Goal: Transaction & Acquisition: Download file/media

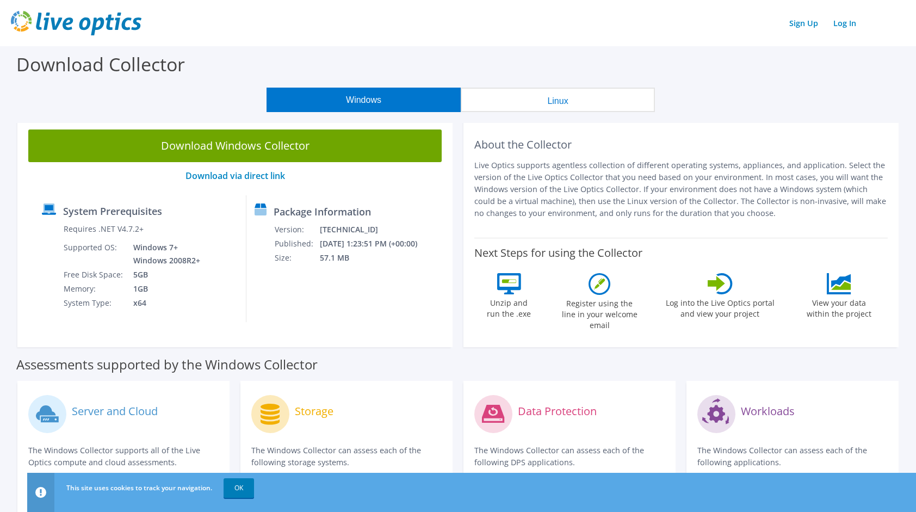
click at [554, 184] on p "Live Optics supports agentless collection of different operating systems, appli…" at bounding box center [682, 189] width 414 height 60
click at [673, 201] on p "Live Optics supports agentless collection of different operating systems, appli…" at bounding box center [682, 189] width 414 height 60
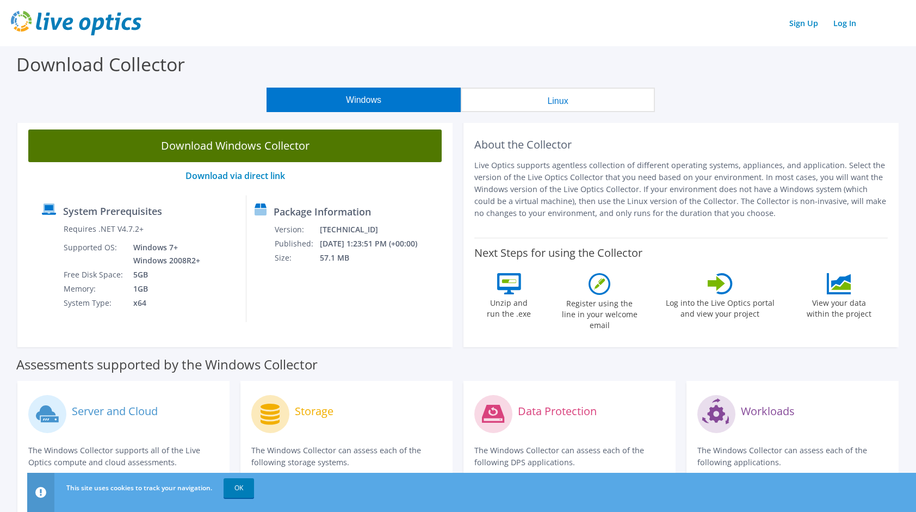
click at [227, 139] on link "Download Windows Collector" at bounding box center [235, 146] width 414 height 33
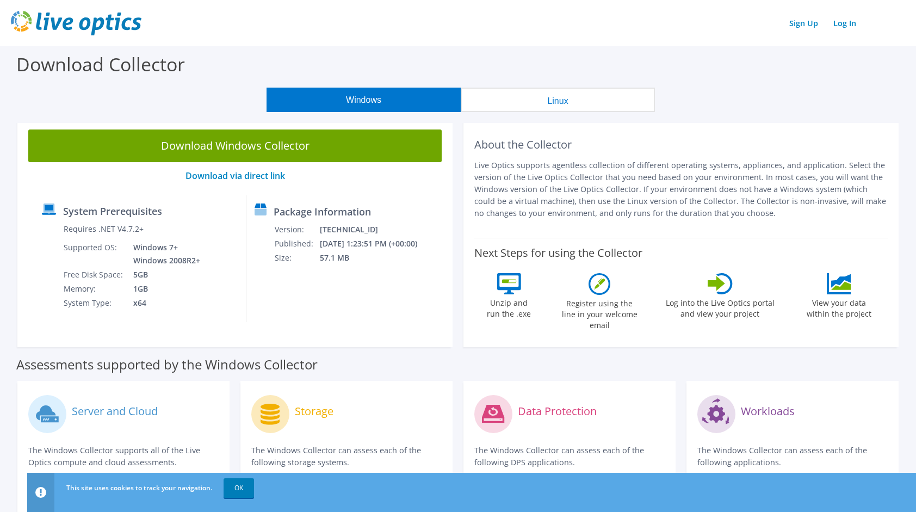
drag, startPoint x: 604, startPoint y: 190, endPoint x: 624, endPoint y: 199, distance: 21.2
click at [604, 193] on p "Live Optics supports agentless collection of different operating systems, appli…" at bounding box center [682, 189] width 414 height 60
click at [749, 201] on p "Live Optics supports agentless collection of different operating systems, appli…" at bounding box center [682, 189] width 414 height 60
drag, startPoint x: 764, startPoint y: 213, endPoint x: 796, endPoint y: 223, distance: 33.0
click at [796, 223] on div "About the Collector Live Optics supports agentless collection of different oper…" at bounding box center [682, 178] width 414 height 97
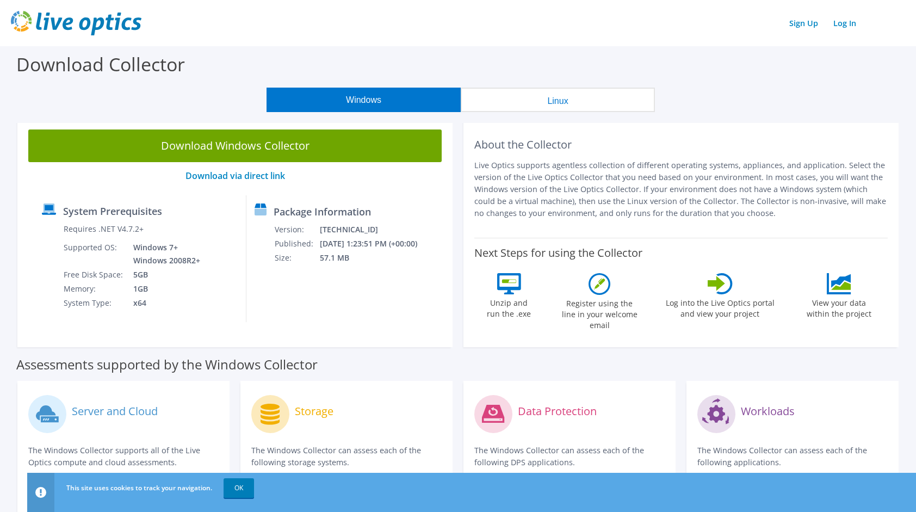
click at [768, 214] on p "Live Optics supports agentless collection of different operating systems, appli…" at bounding box center [682, 189] width 414 height 60
click at [774, 211] on p "Live Optics supports agentless collection of different operating systems, appli…" at bounding box center [682, 189] width 414 height 60
click at [773, 210] on p "Live Optics supports agentless collection of different operating systems, appli…" at bounding box center [682, 189] width 414 height 60
click at [745, 205] on p "Live Optics supports agentless collection of different operating systems, appli…" at bounding box center [682, 189] width 414 height 60
click at [763, 197] on p "Live Optics supports agentless collection of different operating systems, appli…" at bounding box center [682, 189] width 414 height 60
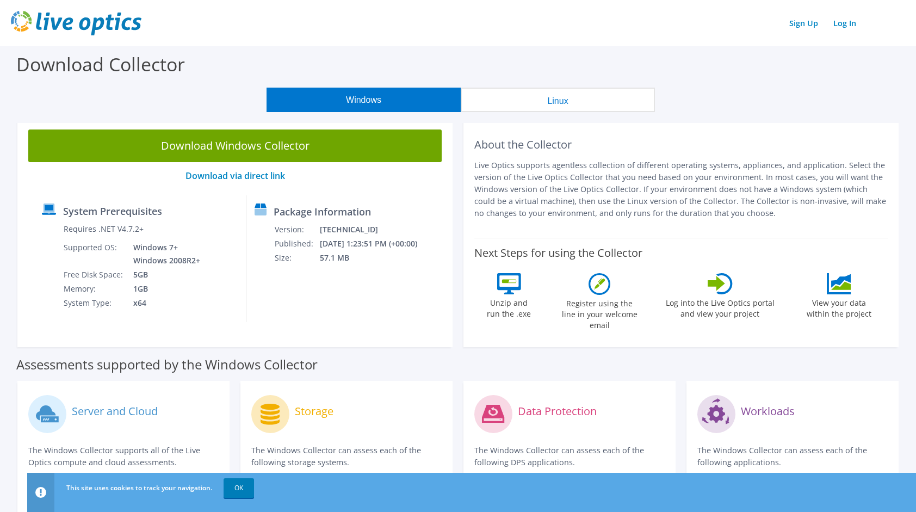
click at [768, 195] on p "Live Optics supports agentless collection of different operating systems, appli…" at bounding box center [682, 189] width 414 height 60
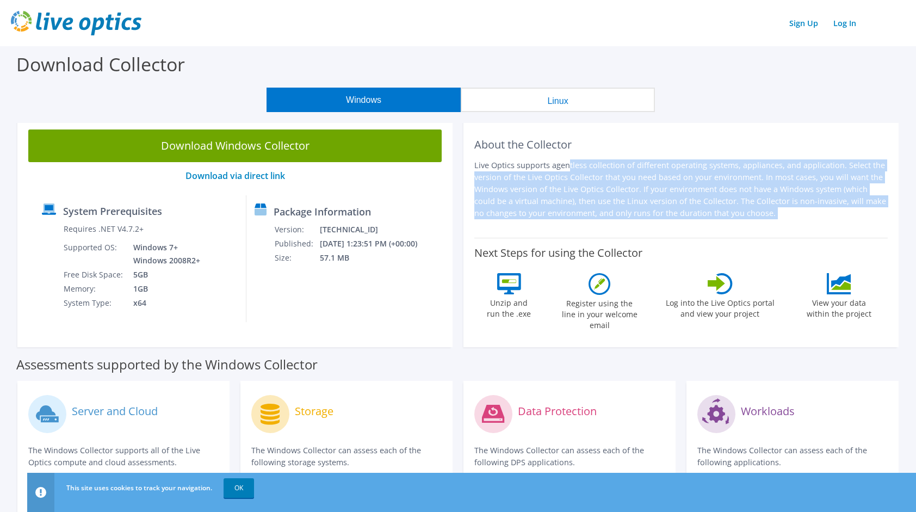
click at [768, 195] on p "Live Optics supports agentless collection of different operating systems, appli…" at bounding box center [682, 189] width 414 height 60
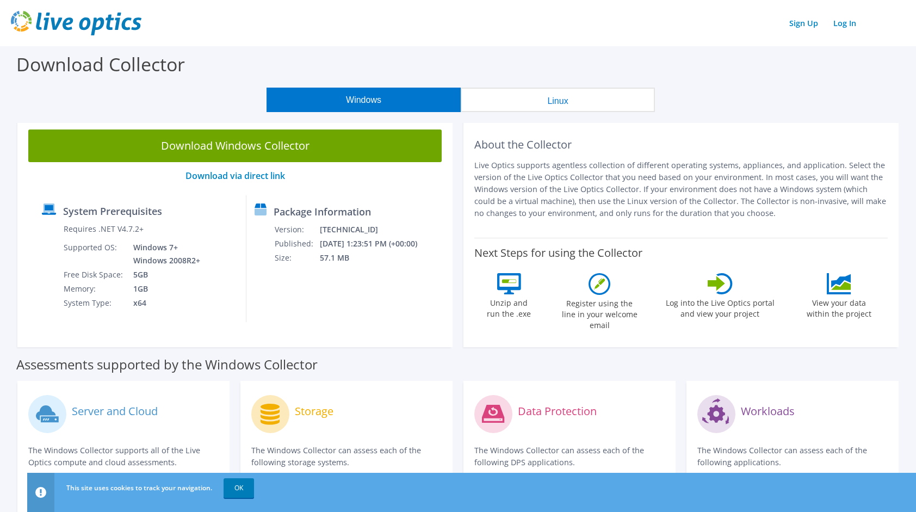
drag, startPoint x: 768, startPoint y: 195, endPoint x: 774, endPoint y: 238, distance: 43.4
click at [763, 237] on div "About the Collector Live Optics supports agentless collection of different oper…" at bounding box center [681, 233] width 435 height 229
click at [761, 192] on p "Live Optics supports agentless collection of different operating systems, appli…" at bounding box center [682, 189] width 414 height 60
click at [739, 193] on p "Live Optics supports agentless collection of different operating systems, appli…" at bounding box center [682, 189] width 414 height 60
click at [236, 482] on link "OK" at bounding box center [239, 488] width 30 height 20
